Goal: Navigation & Orientation: Understand site structure

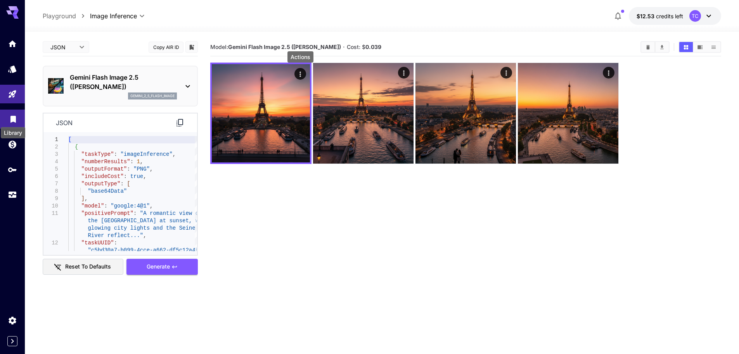
click at [13, 119] on icon "Library" at bounding box center [12, 116] width 5 height 7
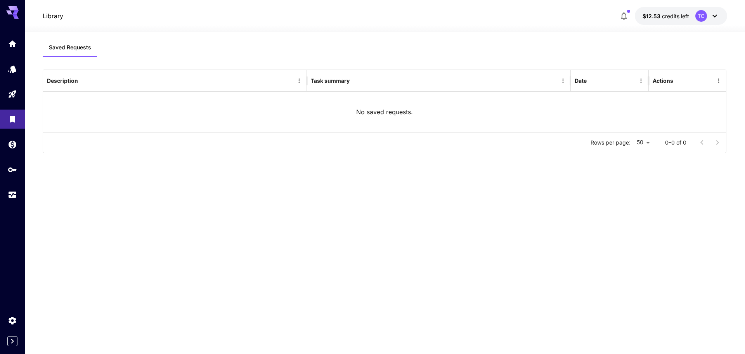
drag, startPoint x: 530, startPoint y: 229, endPoint x: 510, endPoint y: 213, distance: 25.2
click at [527, 225] on div "Saved Requests Description Task summary Date Actions No saved requests. Rows pe…" at bounding box center [385, 187] width 684 height 298
click at [16, 195] on icon "Usage" at bounding box center [13, 193] width 8 height 4
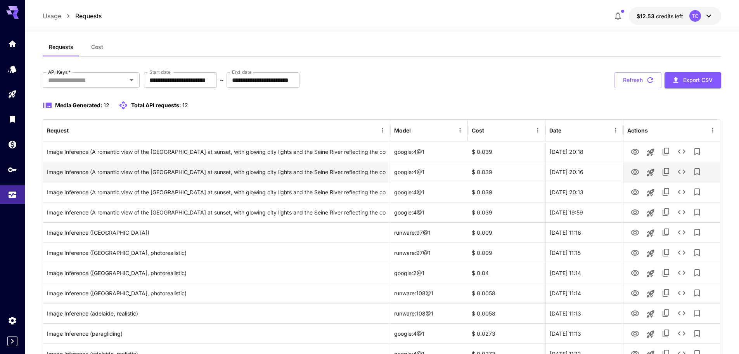
scroll to position [8, 0]
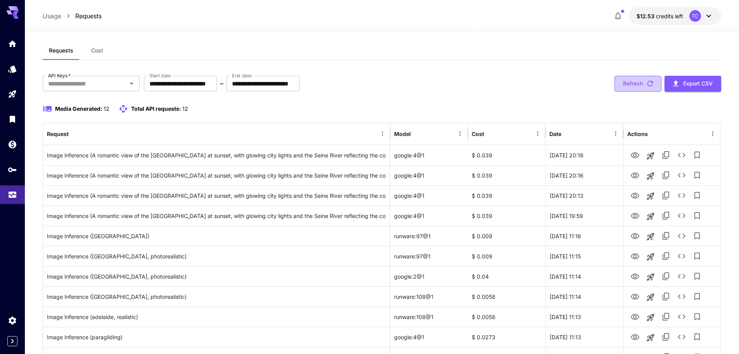
click at [649, 80] on icon "button" at bounding box center [650, 83] width 9 height 9
click at [5, 167] on link at bounding box center [12, 169] width 25 height 19
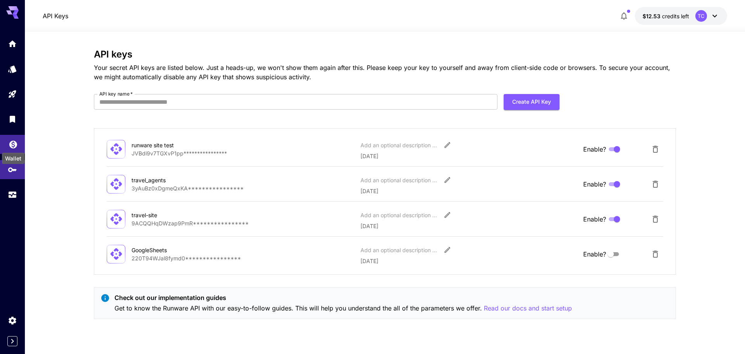
click at [14, 139] on icon "Wallet" at bounding box center [13, 141] width 9 height 9
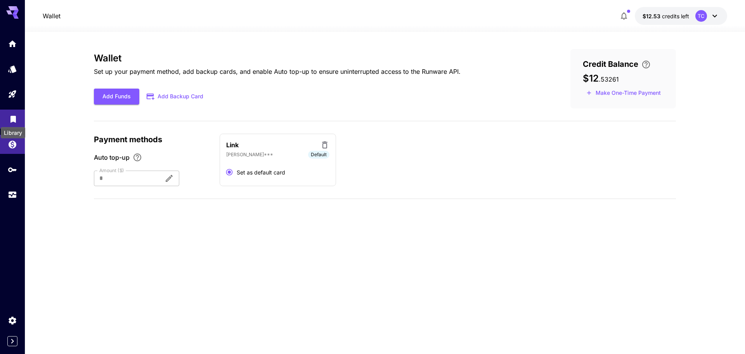
click at [12, 116] on icon "Library" at bounding box center [12, 116] width 5 height 7
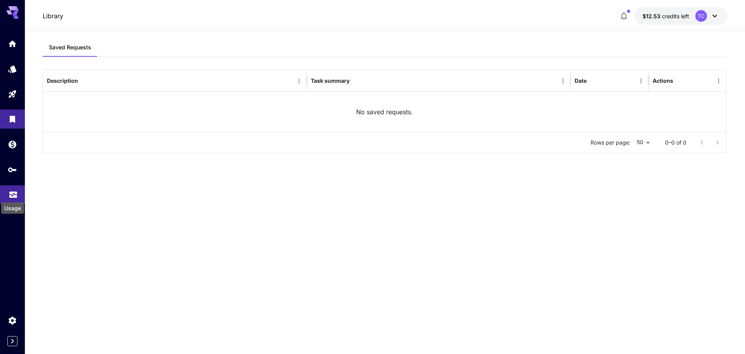
click at [9, 194] on icon "Usage" at bounding box center [13, 193] width 8 height 4
